Goal: Task Accomplishment & Management: Manage account settings

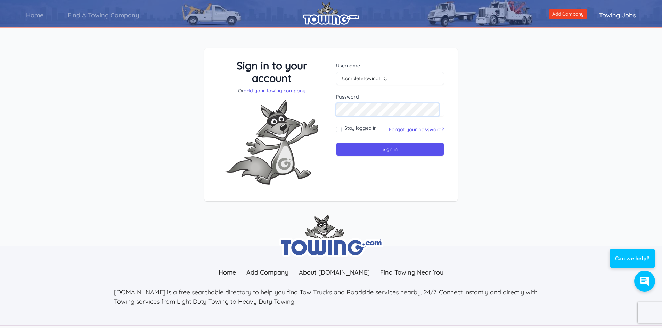
click at [336, 143] on input "Sign in" at bounding box center [390, 150] width 108 height 14
click at [412, 81] on input "text" at bounding box center [390, 78] width 108 height 13
type input "[EMAIL_ADDRESS][DOMAIN_NAME]"
click at [336, 143] on input "Sign in" at bounding box center [390, 150] width 108 height 14
click at [376, 79] on input "text" at bounding box center [390, 78] width 108 height 13
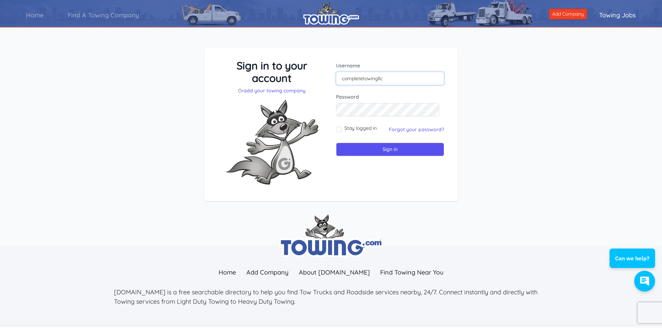
type input "completetowingllc"
click at [336, 143] on input "Sign in" at bounding box center [390, 150] width 108 height 14
click at [398, 127] on link "Forgot your password?" at bounding box center [416, 129] width 55 height 6
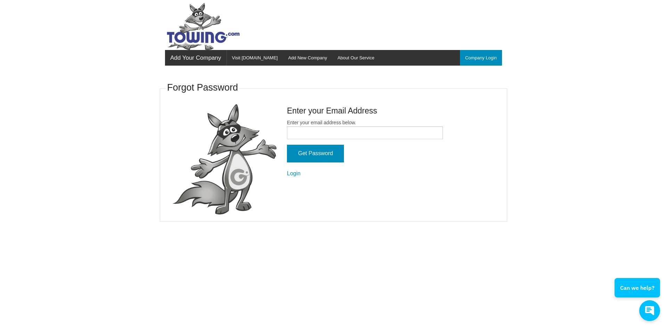
click at [309, 125] on label "Enter your email address below." at bounding box center [365, 129] width 156 height 20
click at [309, 126] on input "Enter your email address below." at bounding box center [365, 132] width 156 height 13
type input "[EMAIL_ADDRESS][DOMAIN_NAME]"
click at [315, 151] on input "Get Password" at bounding box center [315, 154] width 57 height 18
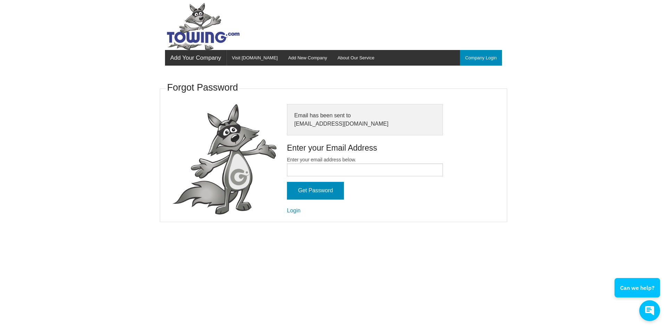
click at [357, 158] on label "Enter your email address below." at bounding box center [365, 166] width 156 height 20
click at [357, 164] on input "Enter your email address below." at bounding box center [365, 170] width 156 height 13
type input "[EMAIL_ADDRESS][DOMAIN_NAME]"
click at [321, 195] on input "Get Password" at bounding box center [315, 191] width 57 height 18
click at [292, 172] on input "Enter your email address below." at bounding box center [365, 170] width 156 height 13
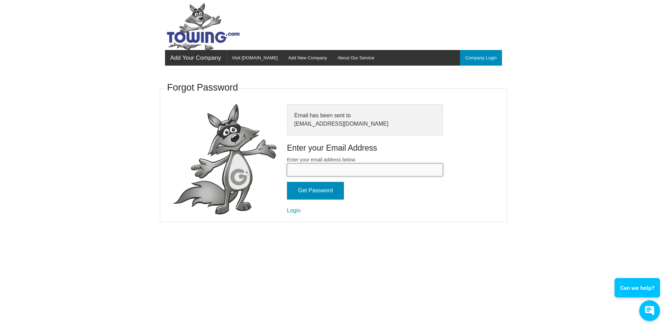
type input "[EMAIL_ADDRESS][DOMAIN_NAME]"
click at [313, 194] on input "Get Password" at bounding box center [315, 191] width 57 height 18
click at [316, 192] on input "Get Password" at bounding box center [315, 191] width 57 height 18
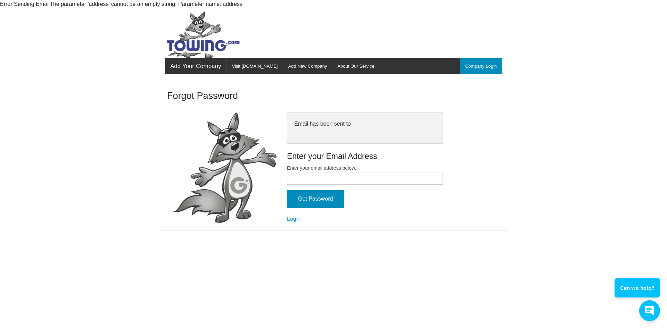
click at [299, 223] on form "Enter your email address below. Get Password Login" at bounding box center [365, 194] width 156 height 59
click at [298, 221] on link "Login" at bounding box center [294, 219] width 14 height 6
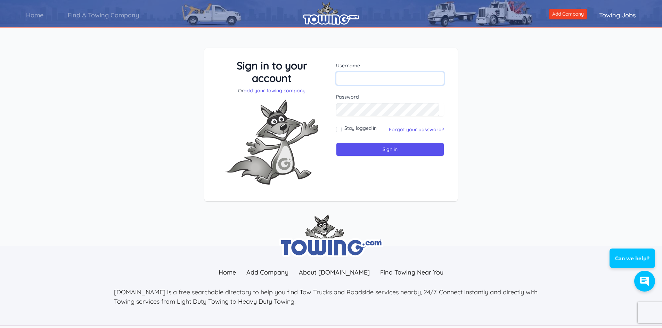
click at [350, 75] on input "text" at bounding box center [390, 78] width 108 height 13
type input "[EMAIL_ADDRESS][DOMAIN_NAME]"
click at [336, 143] on input "Sign in" at bounding box center [390, 150] width 108 height 14
click at [355, 80] on input "text" at bounding box center [390, 78] width 108 height 13
type input "CompleteTowingLLC"
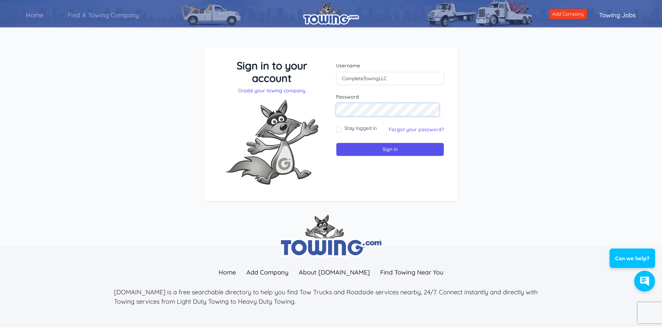
click at [336, 143] on input "Sign in" at bounding box center [390, 150] width 108 height 14
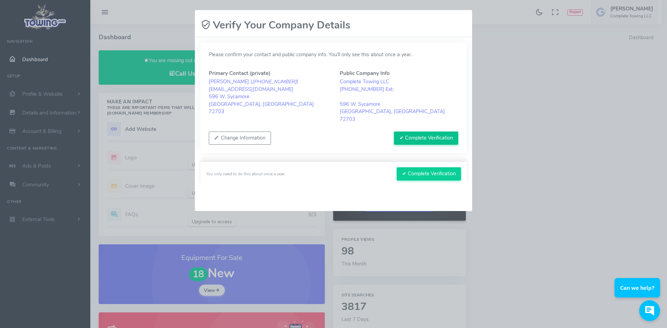
click at [413, 132] on button "✔ Complete Verification" at bounding box center [426, 138] width 64 height 13
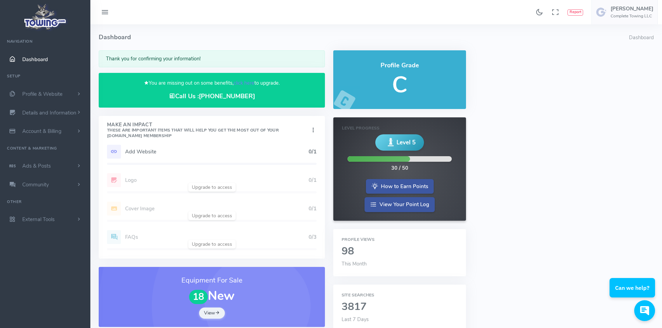
click at [117, 151] on icon at bounding box center [114, 152] width 14 height 14
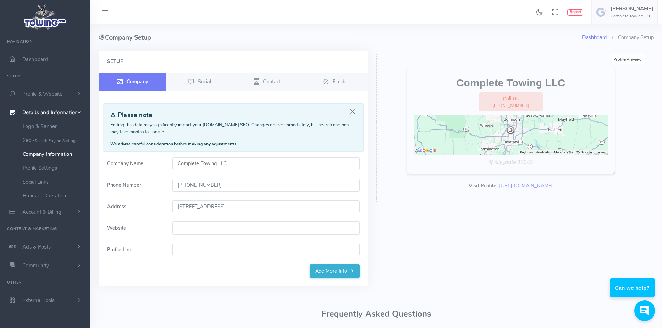
click at [197, 229] on input "Website" at bounding box center [265, 228] width 187 height 13
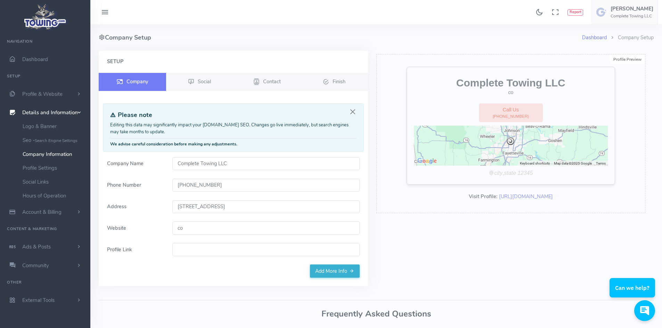
type input "c"
type input "[DOMAIN_NAME]"
click at [323, 268] on link "Add More Info" at bounding box center [335, 271] width 50 height 13
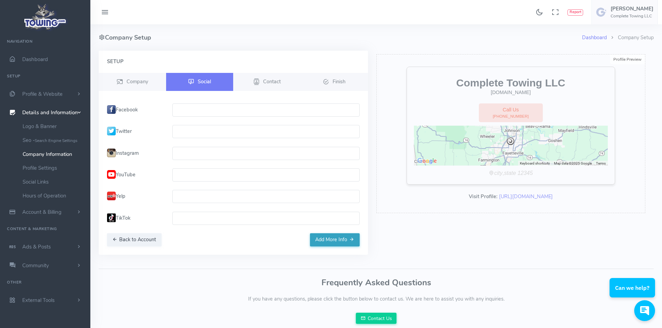
click at [326, 242] on button "Add More Info" at bounding box center [335, 239] width 50 height 13
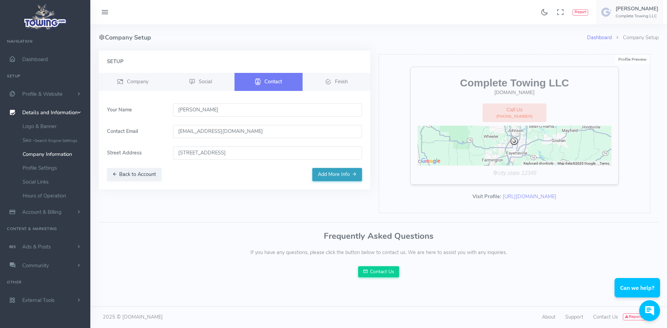
click at [316, 173] on button "Add More Info" at bounding box center [337, 174] width 50 height 13
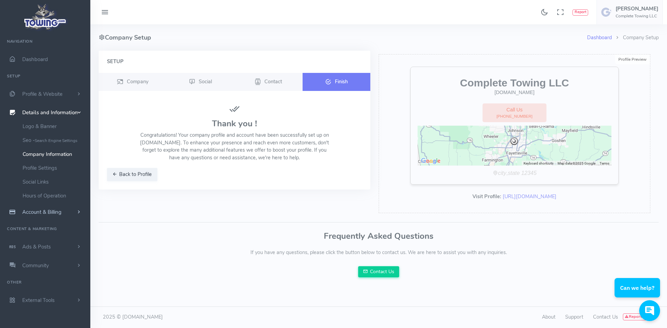
click at [44, 214] on span "Account & Billing" at bounding box center [41, 212] width 39 height 7
click at [133, 175] on button "Back to Profile" at bounding box center [132, 174] width 50 height 13
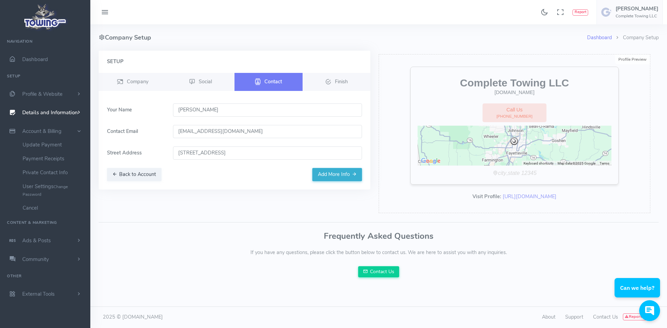
click at [105, 8] on icon at bounding box center [105, 12] width 8 height 11
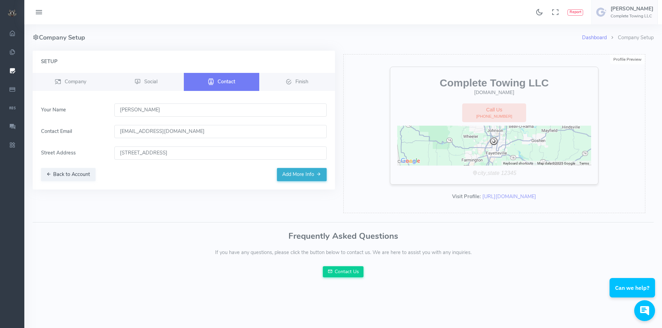
click at [44, 12] on button at bounding box center [38, 13] width 21 height 14
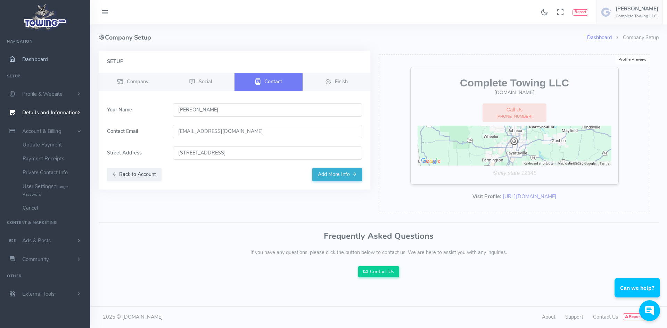
click at [42, 62] on span "Dashboard" at bounding box center [35, 59] width 26 height 7
